Goal: Task Accomplishment & Management: Manage account settings

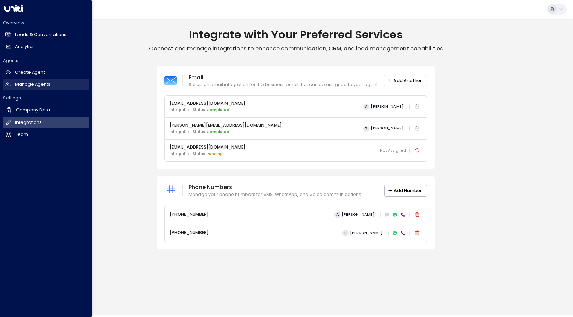
click at [37, 82] on h2 "Manage Agents" at bounding box center [32, 84] width 35 height 7
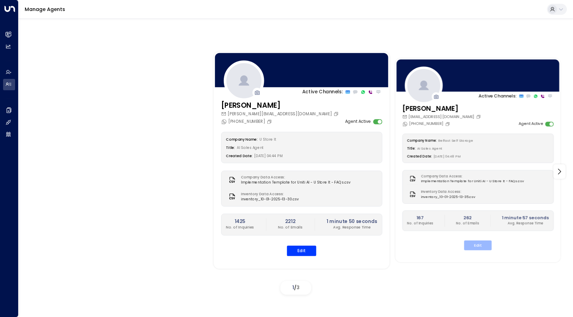
click at [482, 244] on button "Edit" at bounding box center [477, 245] width 27 height 10
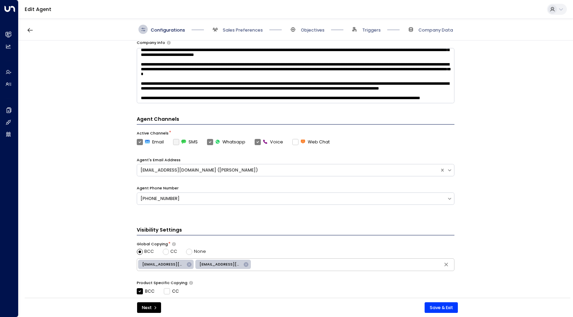
scroll to position [112, 0]
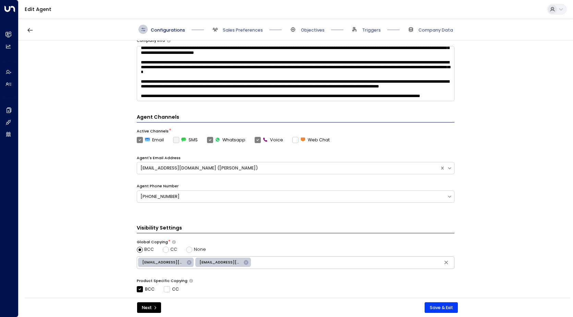
click at [187, 262] on icon at bounding box center [189, 262] width 5 height 5
click at [449, 307] on button "Save & Exit" at bounding box center [441, 307] width 33 height 11
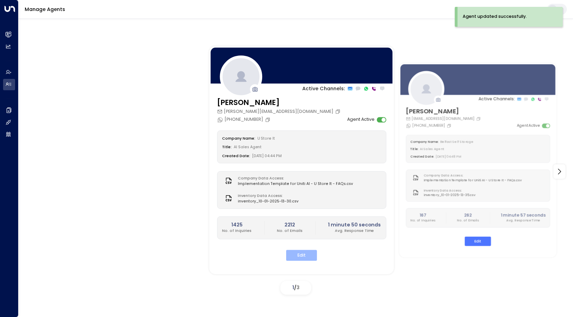
click at [303, 253] on button "Edit" at bounding box center [301, 255] width 31 height 11
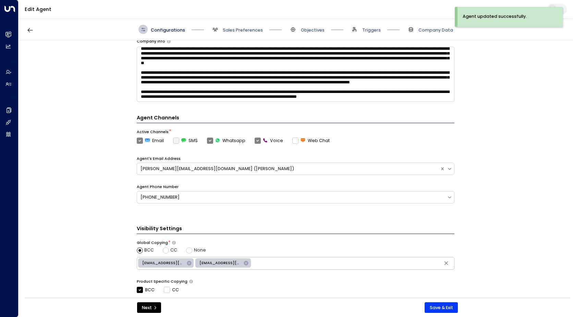
scroll to position [112, 0]
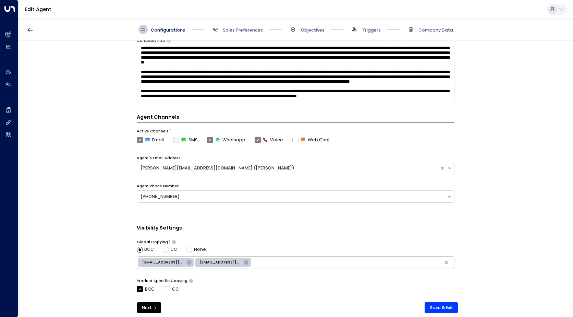
click at [187, 262] on icon at bounding box center [189, 262] width 4 height 4
click at [428, 305] on button "Save & Exit" at bounding box center [441, 307] width 33 height 11
